Goal: Transaction & Acquisition: Purchase product/service

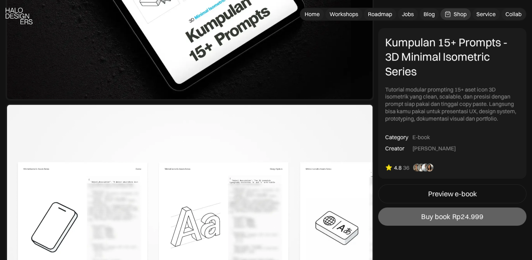
scroll to position [350, 0]
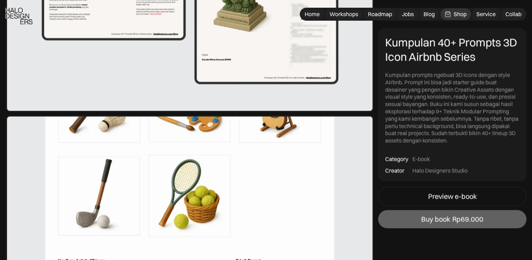
scroll to position [1112, 0]
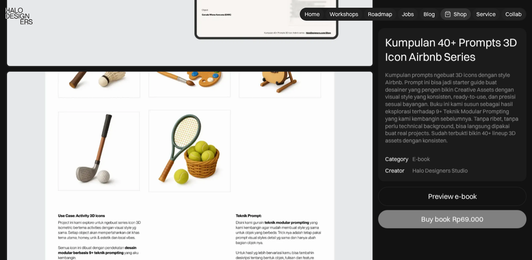
click at [465, 212] on link "Buy book Rp69.000" at bounding box center [452, 219] width 148 height 18
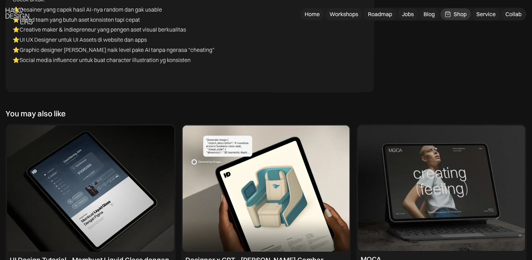
scroll to position [2570, 0]
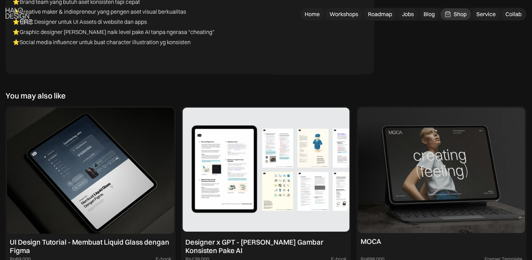
click at [240, 152] on img at bounding box center [266, 170] width 167 height 126
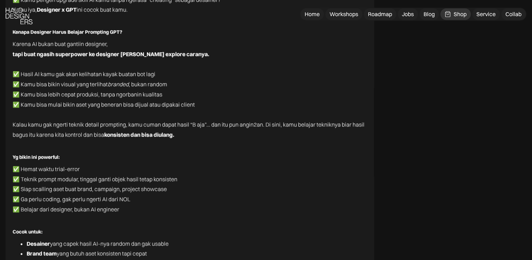
scroll to position [3290, 0]
